Goal: Obtain resource: Download file/media

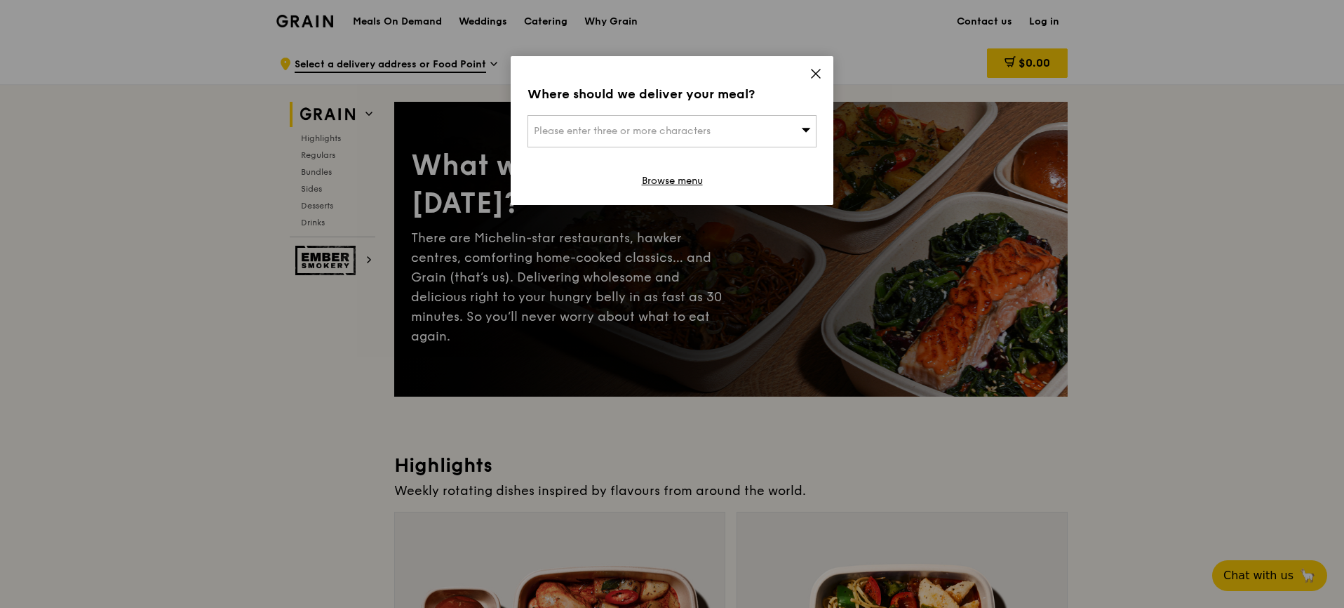
click at [812, 74] on icon at bounding box center [816, 73] width 13 height 13
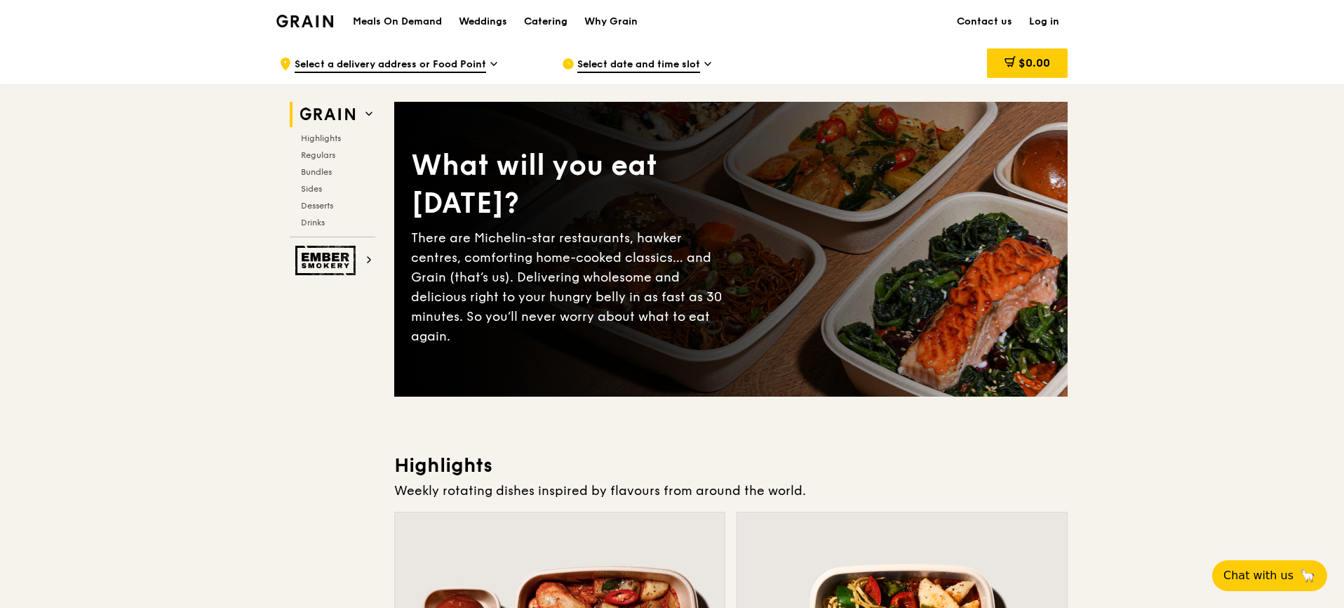
click at [531, 23] on div "Catering" at bounding box center [546, 22] width 44 height 42
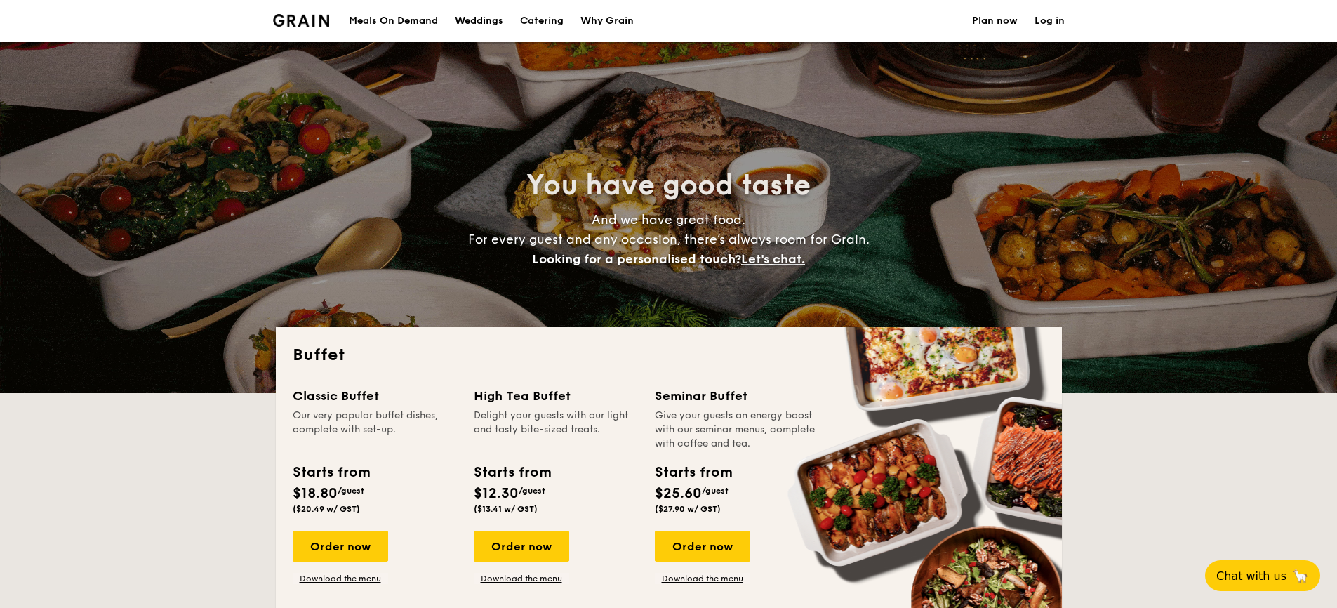
select select
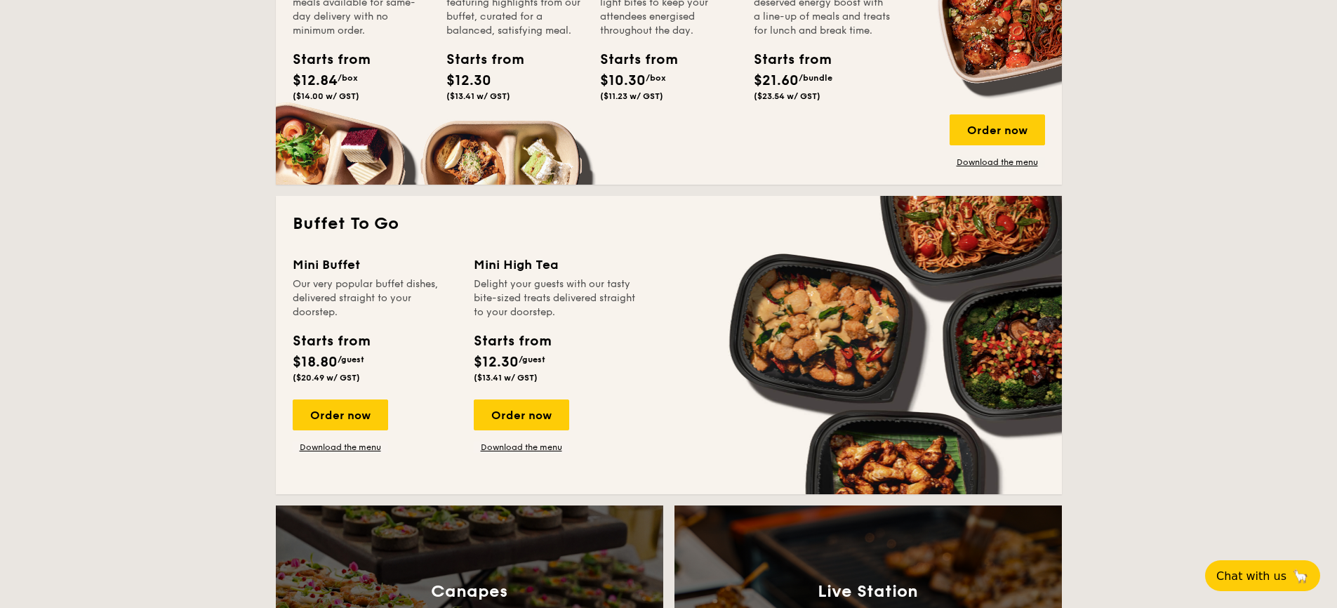
scroll to position [752, 0]
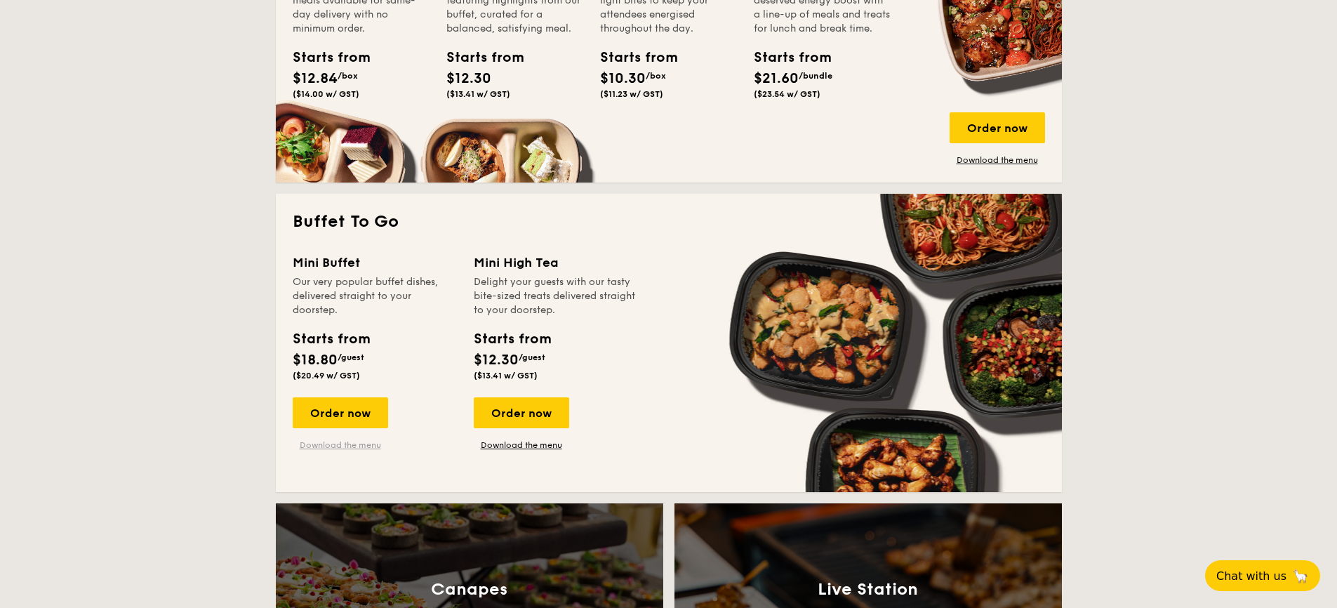
click at [320, 441] on link "Download the menu" at bounding box center [340, 444] width 95 height 11
click at [528, 438] on div "Order now Download the menu" at bounding box center [521, 423] width 95 height 53
click at [534, 443] on link "Download the menu" at bounding box center [521, 444] width 95 height 11
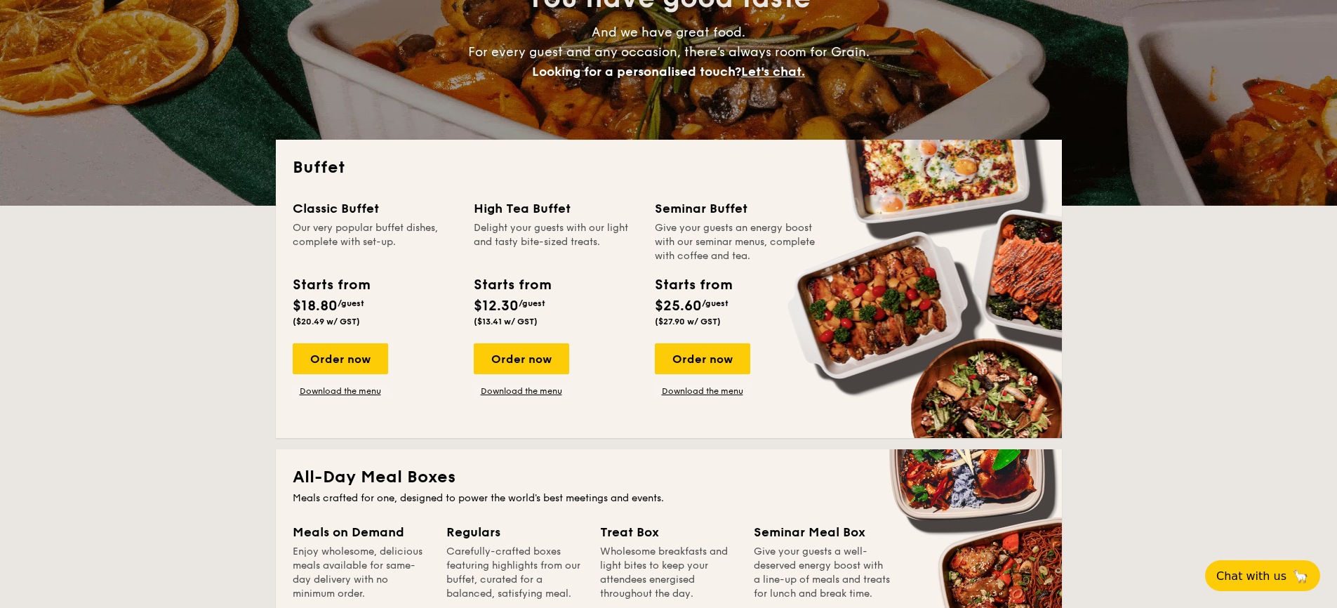
scroll to position [189, 0]
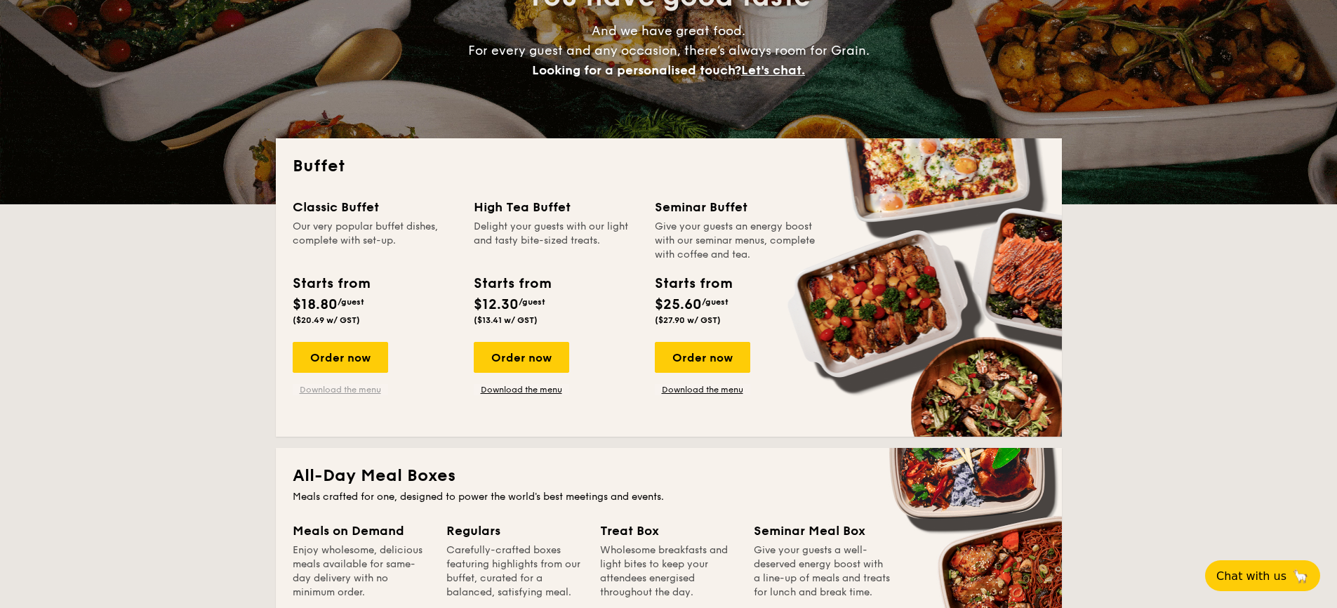
click at [375, 393] on link "Download the menu" at bounding box center [340, 389] width 95 height 11
